Goal: Transaction & Acquisition: Book appointment/travel/reservation

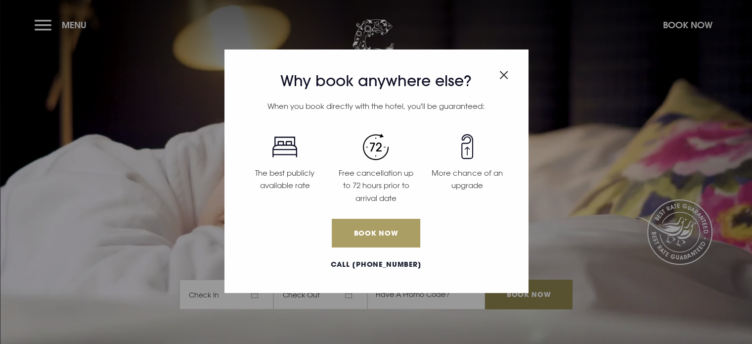
click at [368, 232] on link "Book Now" at bounding box center [376, 233] width 88 height 29
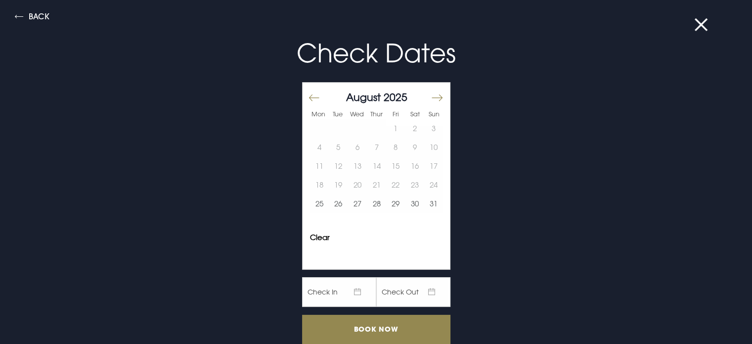
click at [431, 98] on button "Move forward to switch to the next month." at bounding box center [437, 97] width 12 height 21
click at [350, 181] on button "22" at bounding box center [357, 185] width 19 height 19
click at [367, 182] on button "23" at bounding box center [376, 185] width 19 height 19
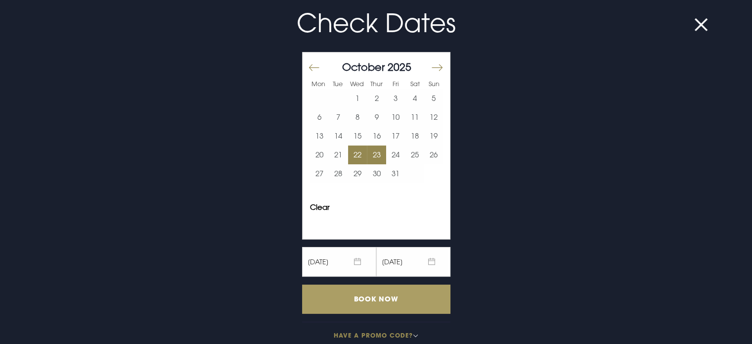
scroll to position [44, 0]
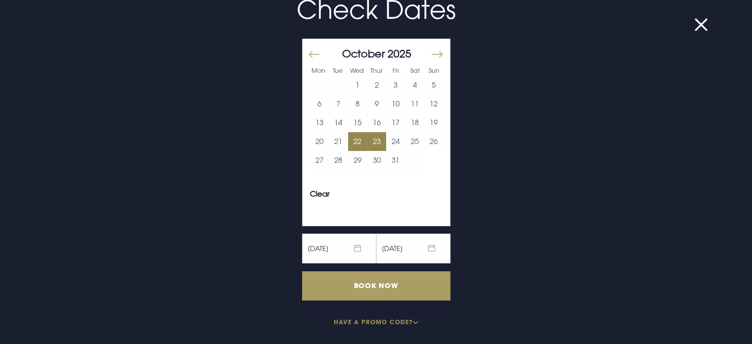
click at [382, 281] on input "Book Now" at bounding box center [376, 285] width 148 height 29
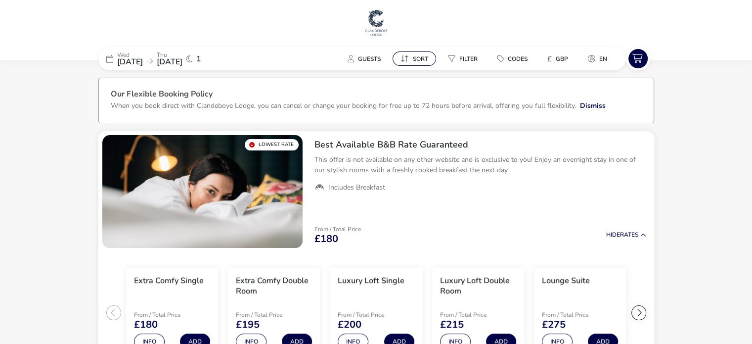
click at [423, 57] on span "Sort" at bounding box center [420, 59] width 15 height 8
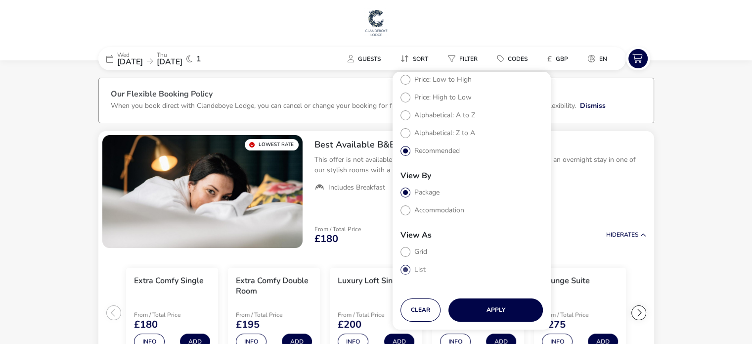
scroll to position [32, 0]
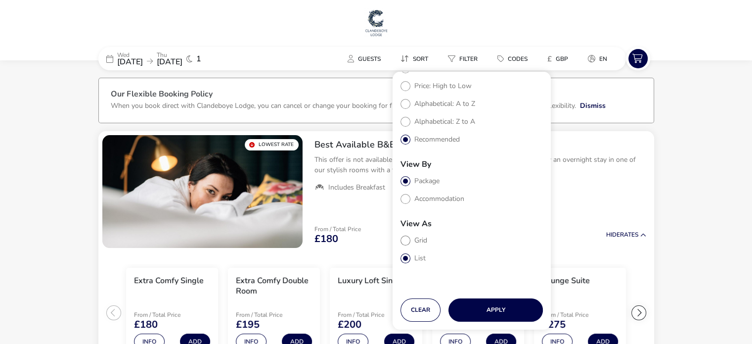
click at [407, 239] on label "Grid" at bounding box center [414, 239] width 27 height 9
radio input "true"
click at [497, 311] on button "Apply" at bounding box center [496, 309] width 94 height 23
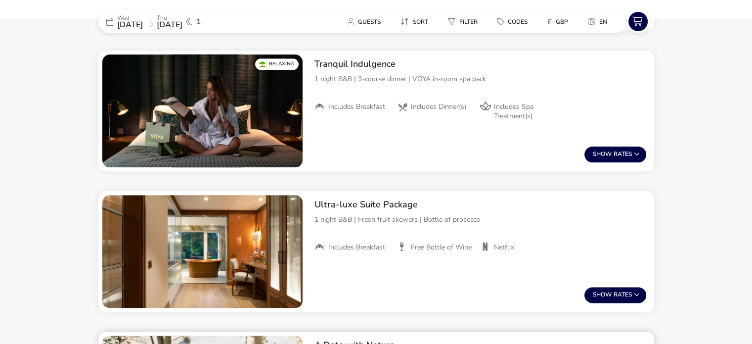
scroll to position [1053, 0]
